Goal: Information Seeking & Learning: Learn about a topic

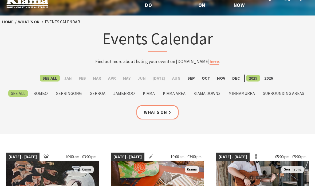
scroll to position [13, 0]
click at [149, 94] on label "Kiama" at bounding box center [148, 93] width 17 height 7
click at [0, 0] on input "Kiama" at bounding box center [0, 0] width 0 height 0
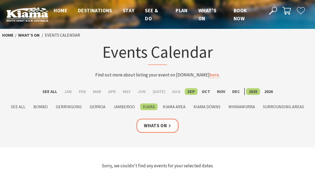
click at [155, 122] on link "Whats On" at bounding box center [157, 126] width 42 height 14
click at [174, 92] on label "Aug" at bounding box center [177, 91] width 14 height 7
click at [0, 0] on input "Aug" at bounding box center [0, 0] width 0 height 0
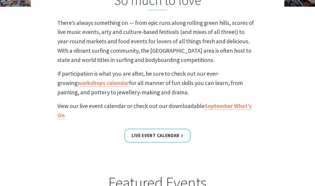
scroll to position [140, 0]
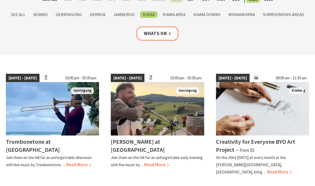
scroll to position [88, 0]
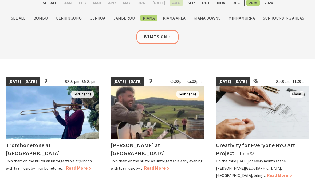
click at [167, 17] on label "Kiama Area" at bounding box center [174, 18] width 28 height 7
click at [0, 0] on input "Kiama Area" at bounding box center [0, 0] width 0 height 0
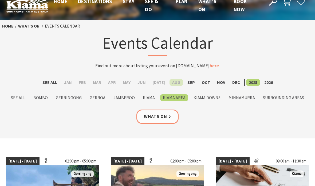
scroll to position [0, 0]
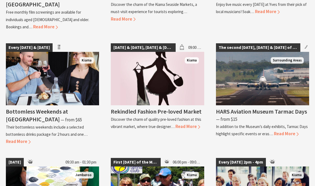
scroll to position [529, 0]
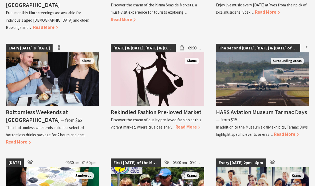
click at [285, 131] on span "Read More" at bounding box center [286, 134] width 25 height 6
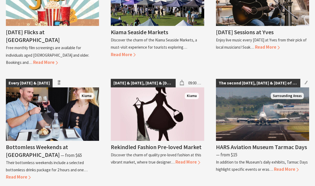
scroll to position [492, 0]
